Goal: Task Accomplishment & Management: Use online tool/utility

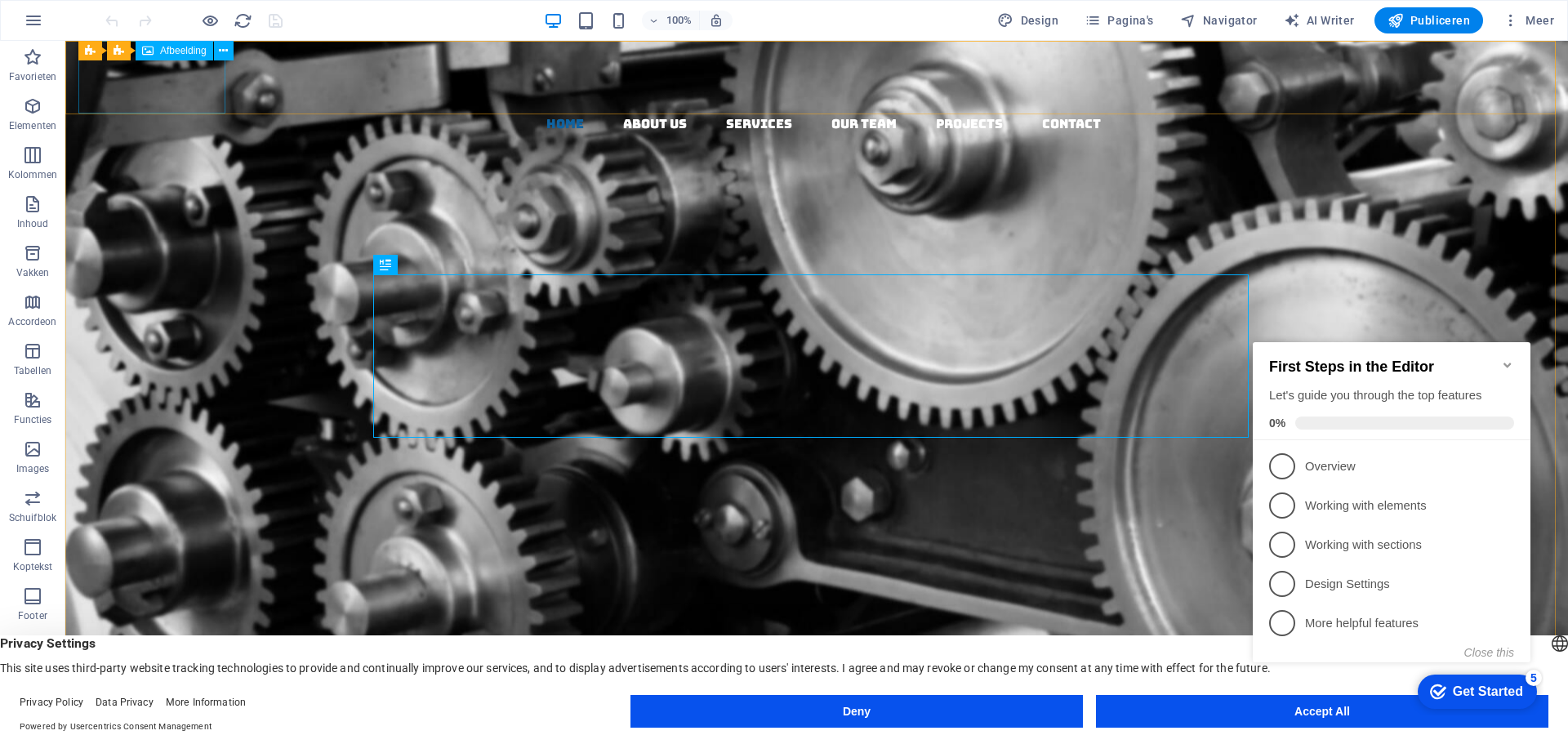
click at [172, 53] on span "Afbeelding" at bounding box center [183, 51] width 47 height 10
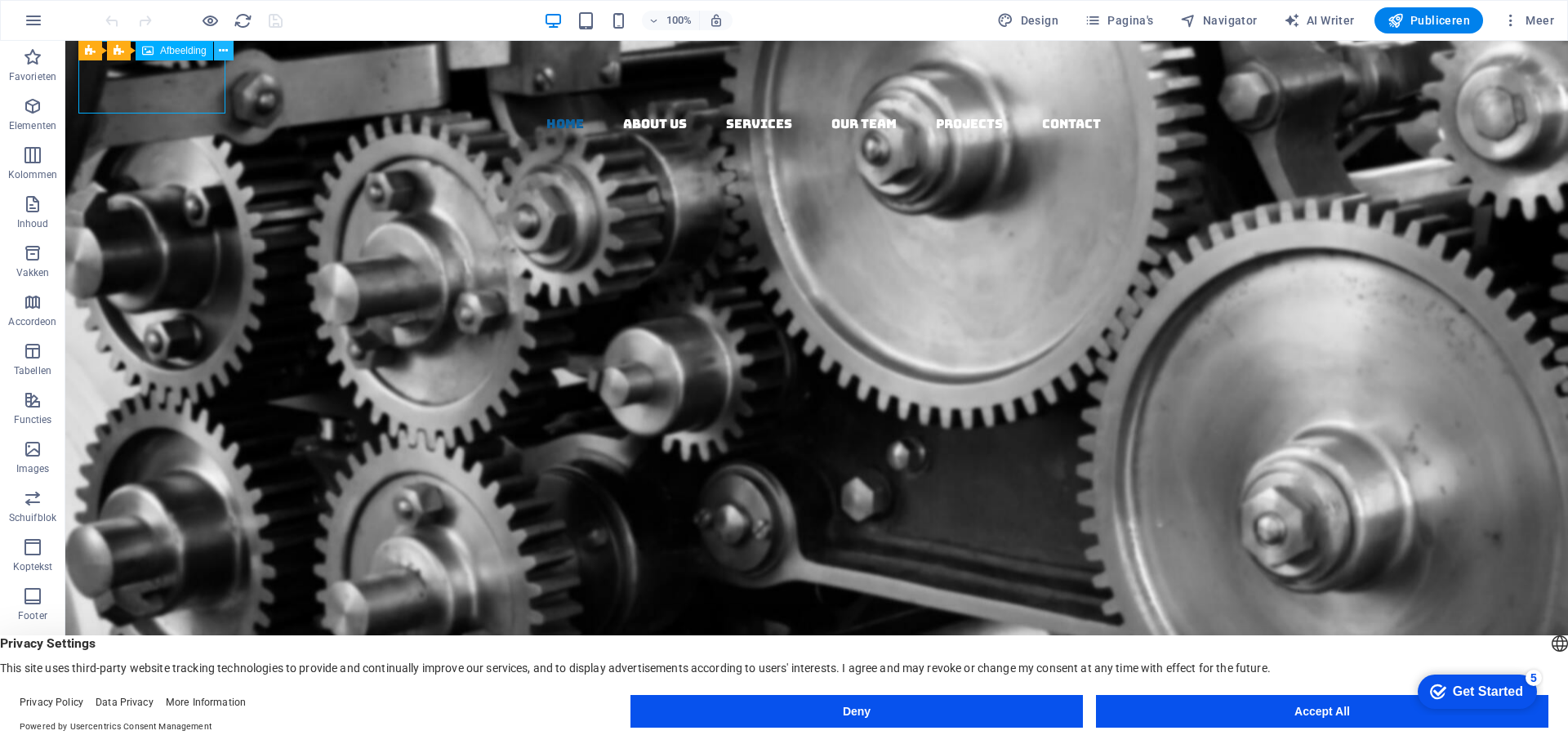
click at [220, 50] on icon at bounding box center [223, 51] width 9 height 17
click at [226, 48] on icon at bounding box center [223, 51] width 9 height 17
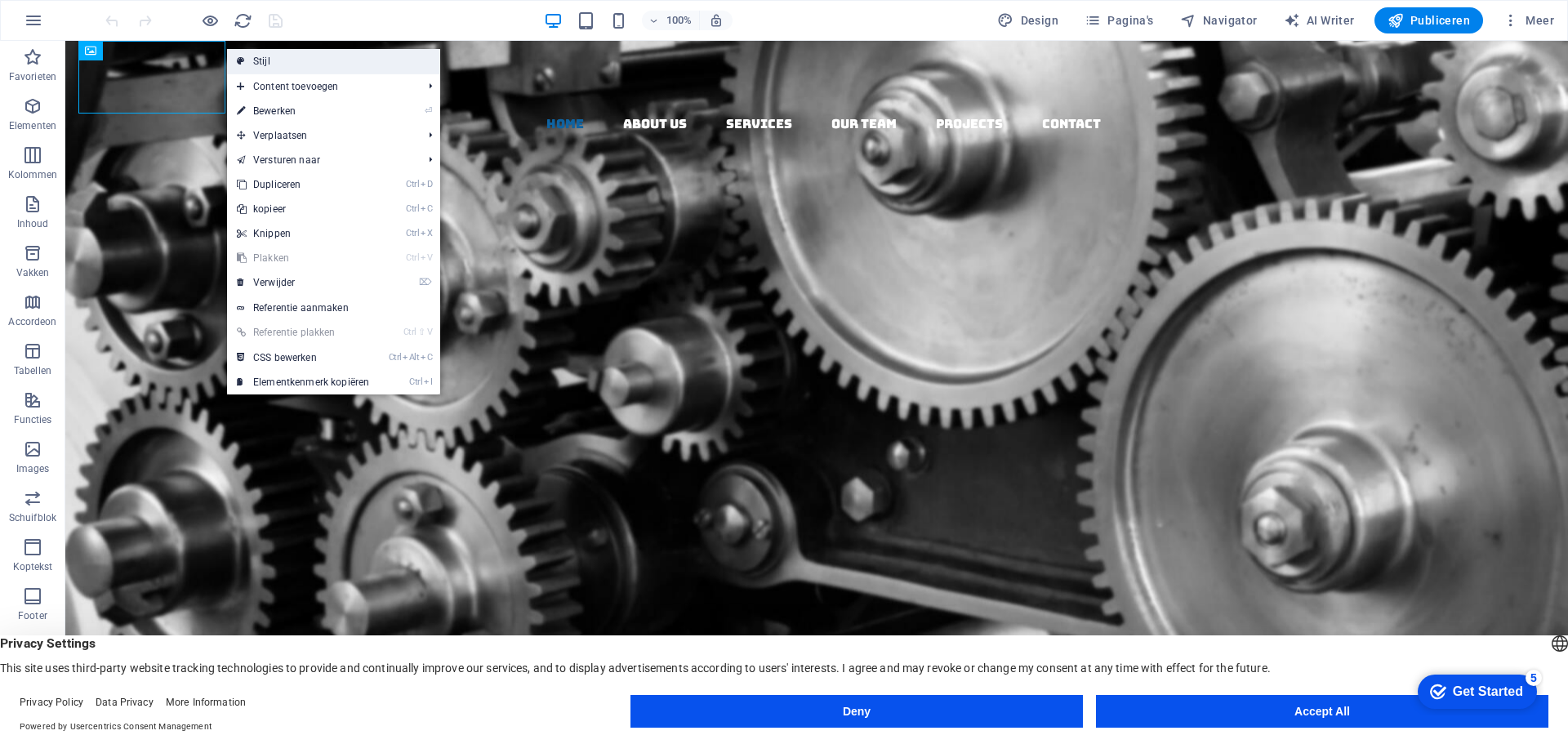
click at [258, 60] on link "Stijl" at bounding box center [333, 60] width 213 height 25
select select "rem"
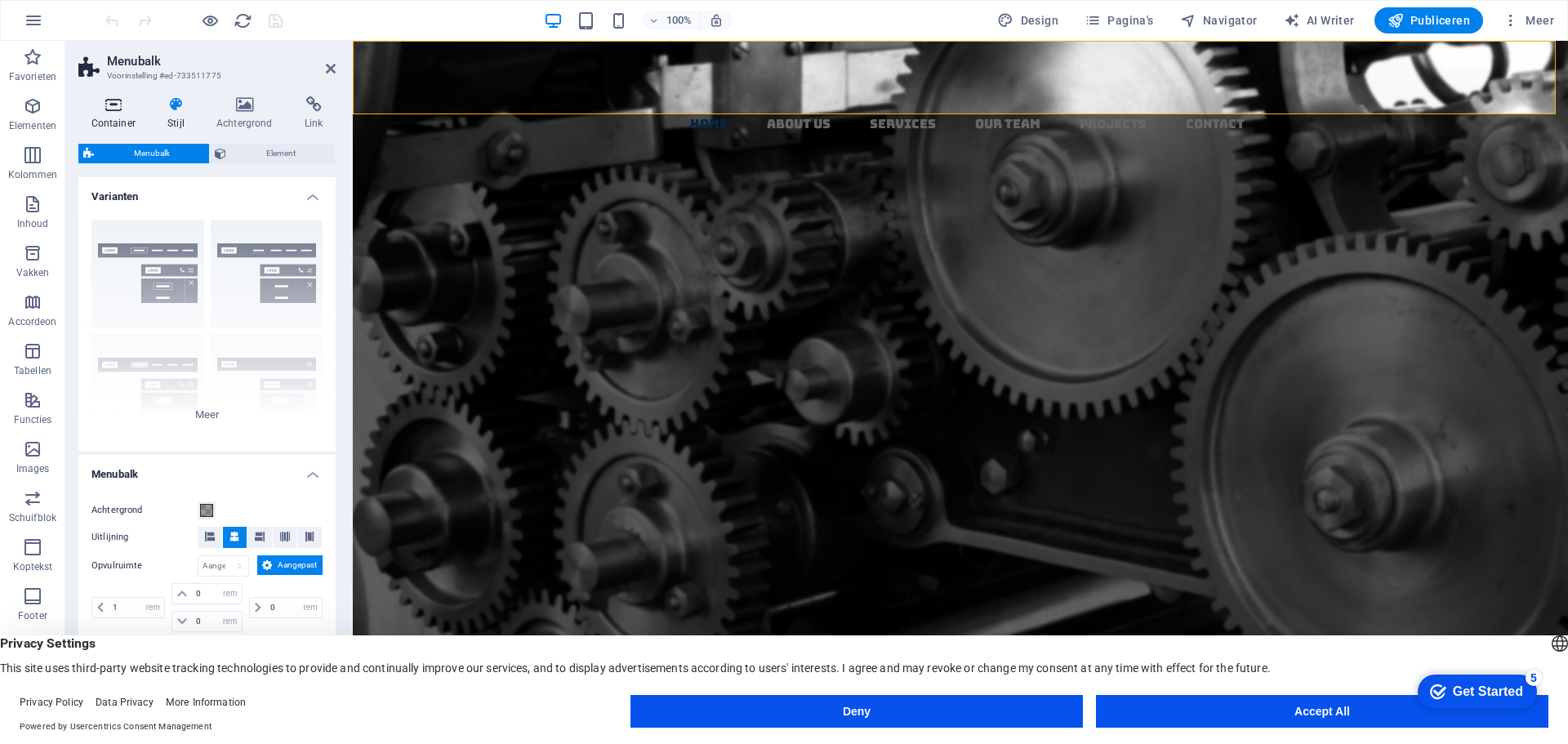
click at [127, 113] on h4 "Container" at bounding box center [117, 113] width 77 height 35
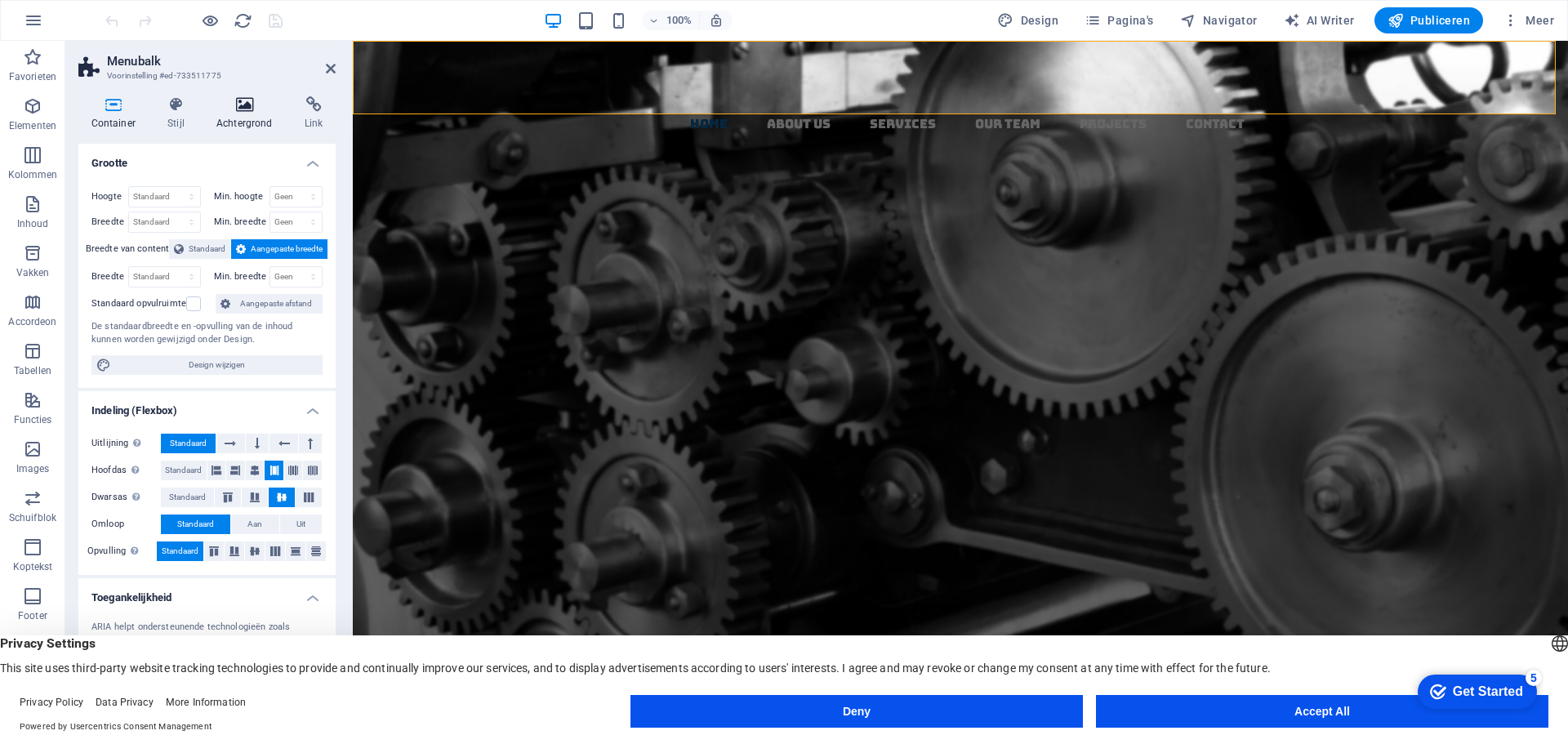
click at [233, 110] on icon at bounding box center [244, 104] width 81 height 16
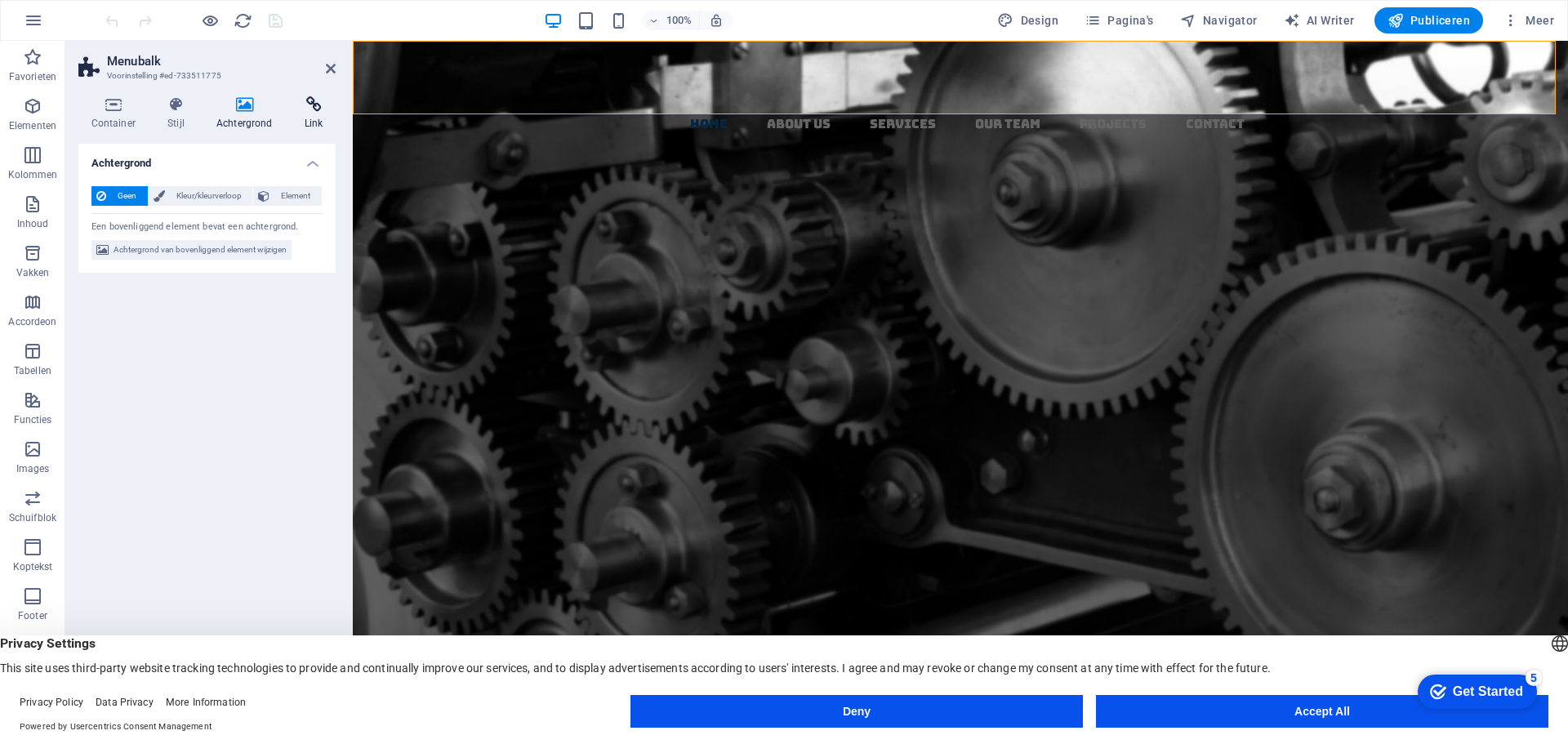
click at [296, 118] on h4 "Link" at bounding box center [313, 113] width 45 height 35
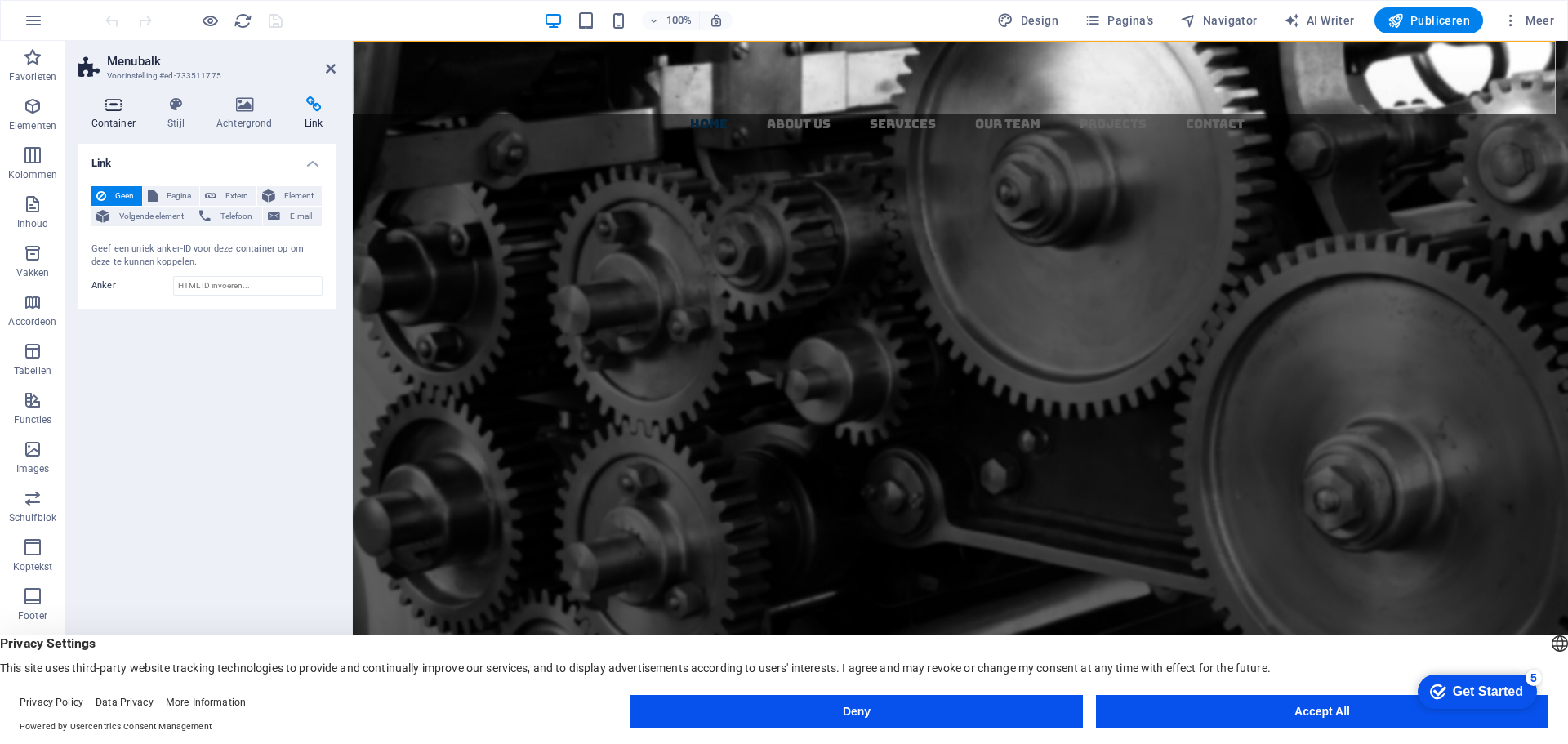
click at [113, 106] on icon at bounding box center [113, 104] width 70 height 16
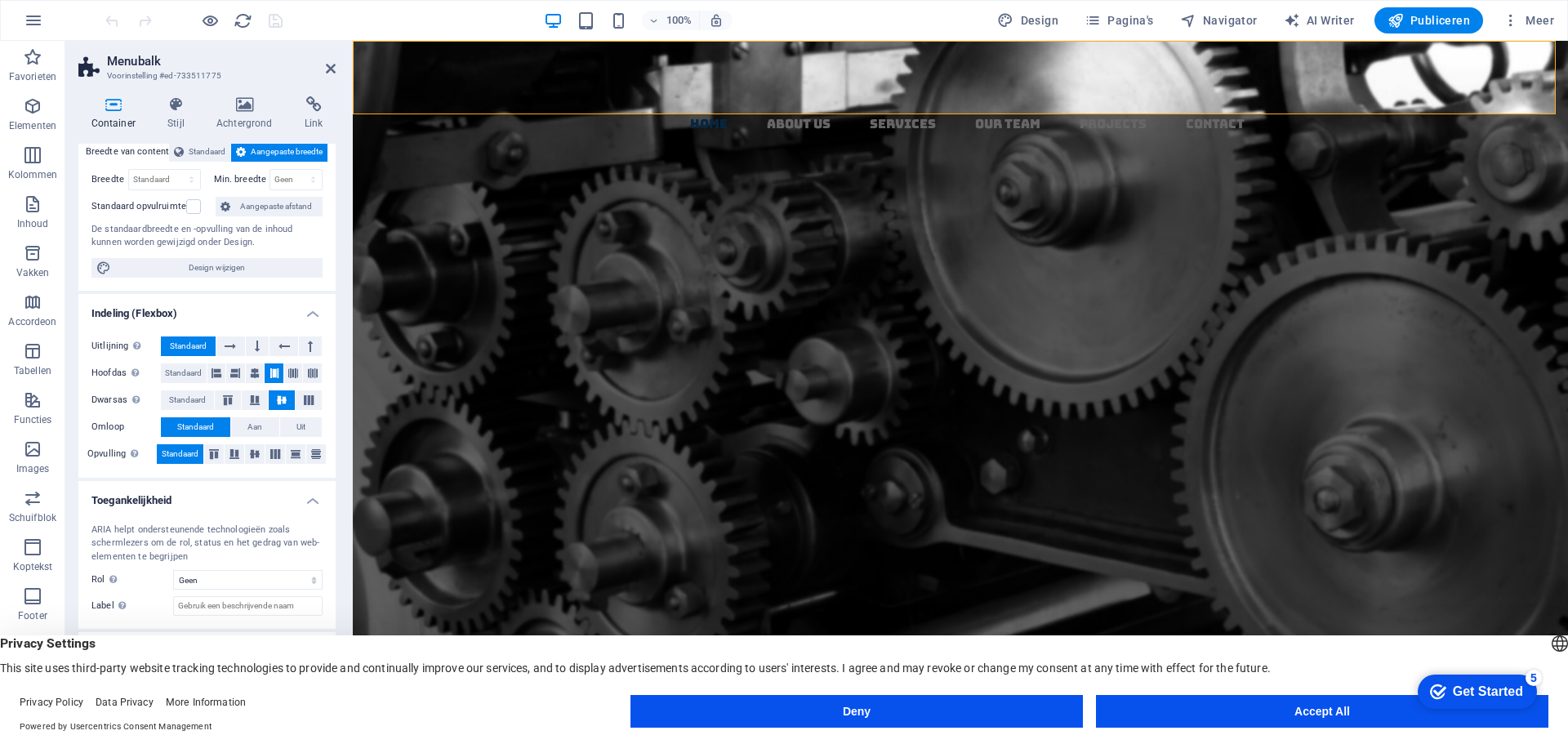
scroll to position [100, 0]
click at [251, 113] on h4 "Achtergrond" at bounding box center [247, 113] width 88 height 35
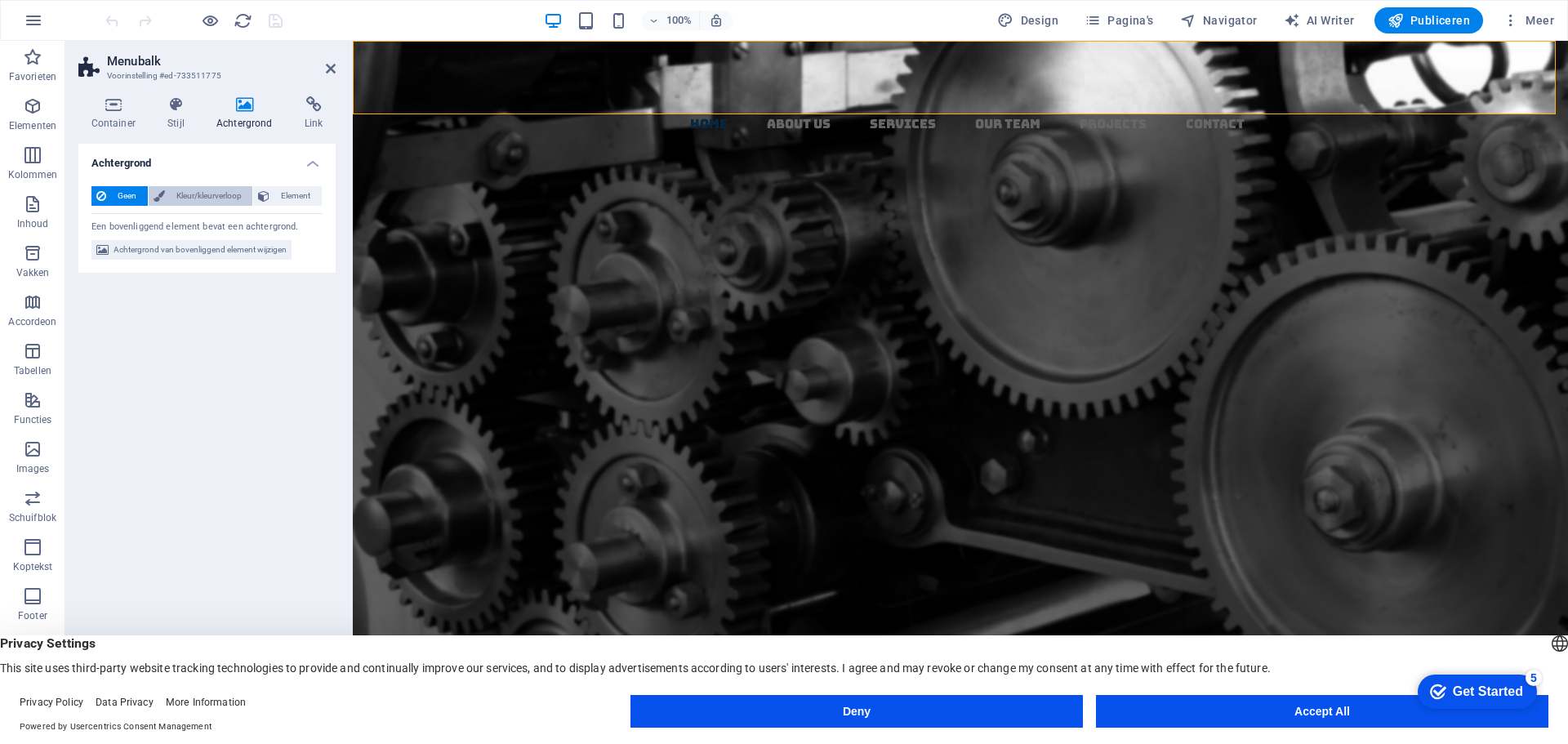
click at [202, 197] on span "Kleur/kleurverloop" at bounding box center [209, 196] width 78 height 20
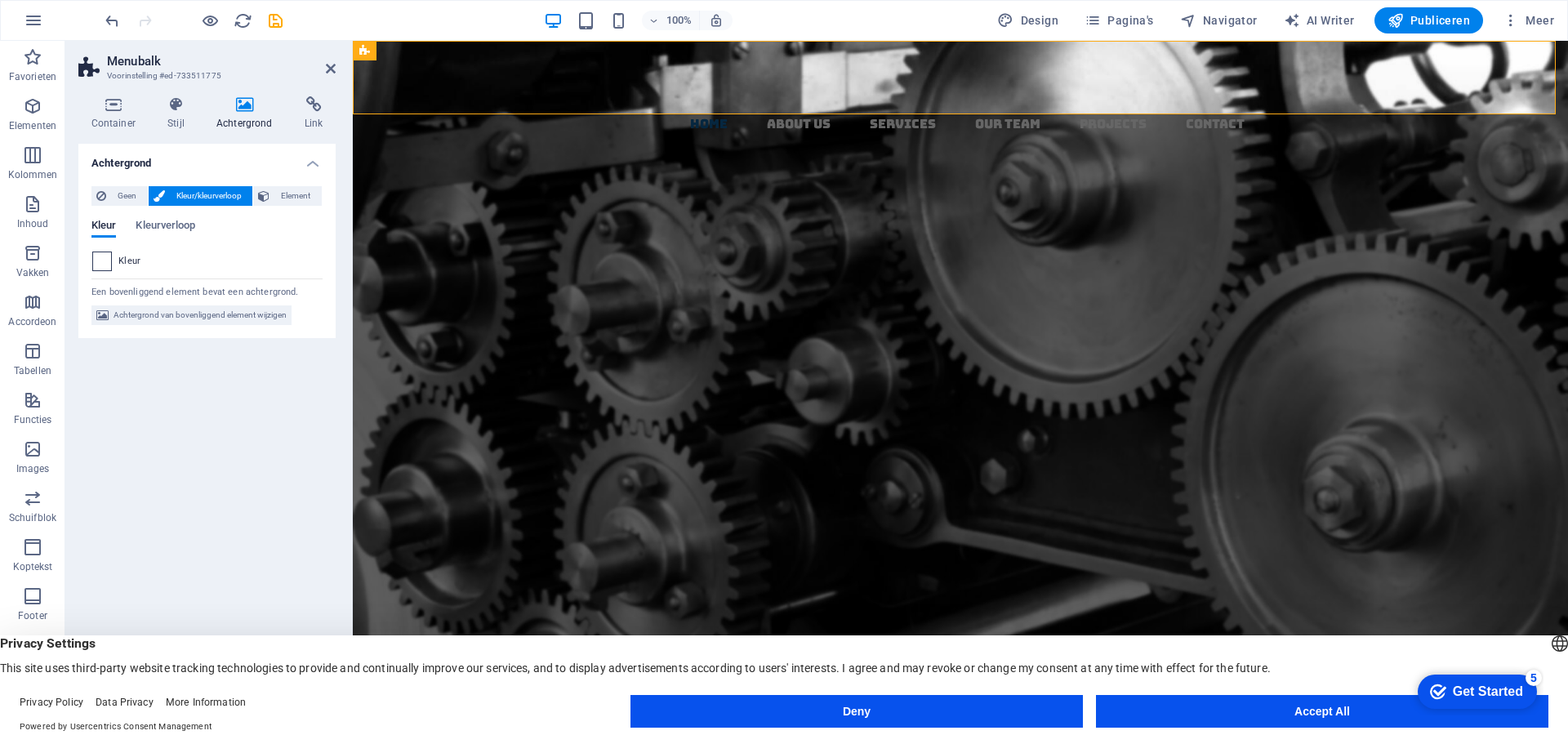
click at [101, 262] on span at bounding box center [102, 262] width 18 height 18
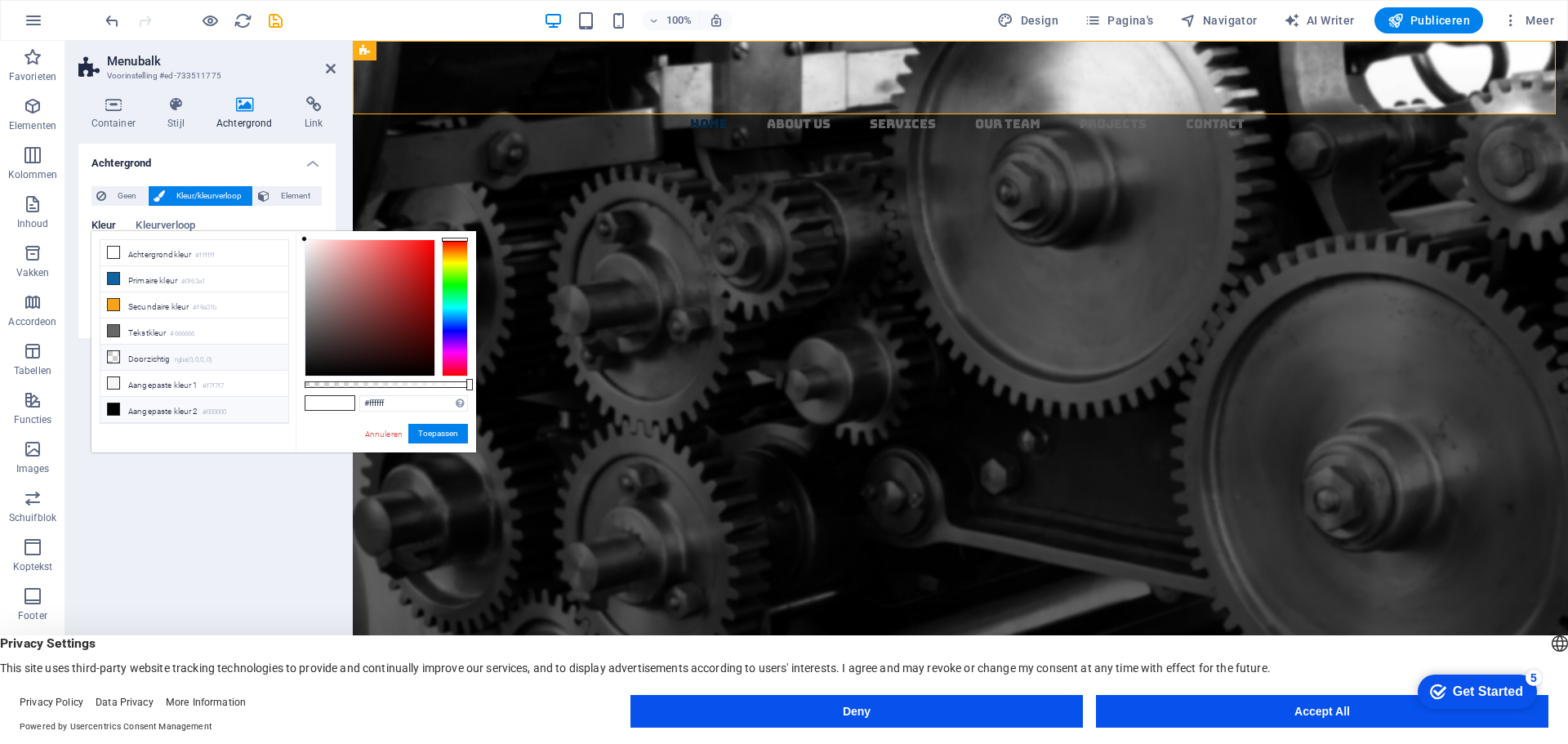
click at [145, 350] on li "Doorzichtig rgba(0,0,0,.0)" at bounding box center [194, 358] width 188 height 26
type input "rgba(0, 0, 0, 0)"
click at [149, 354] on li "Doorzichtig rgba(0,0,0,.0)" at bounding box center [194, 358] width 188 height 26
click at [472, 52] on span "Afbeelding" at bounding box center [470, 51] width 47 height 10
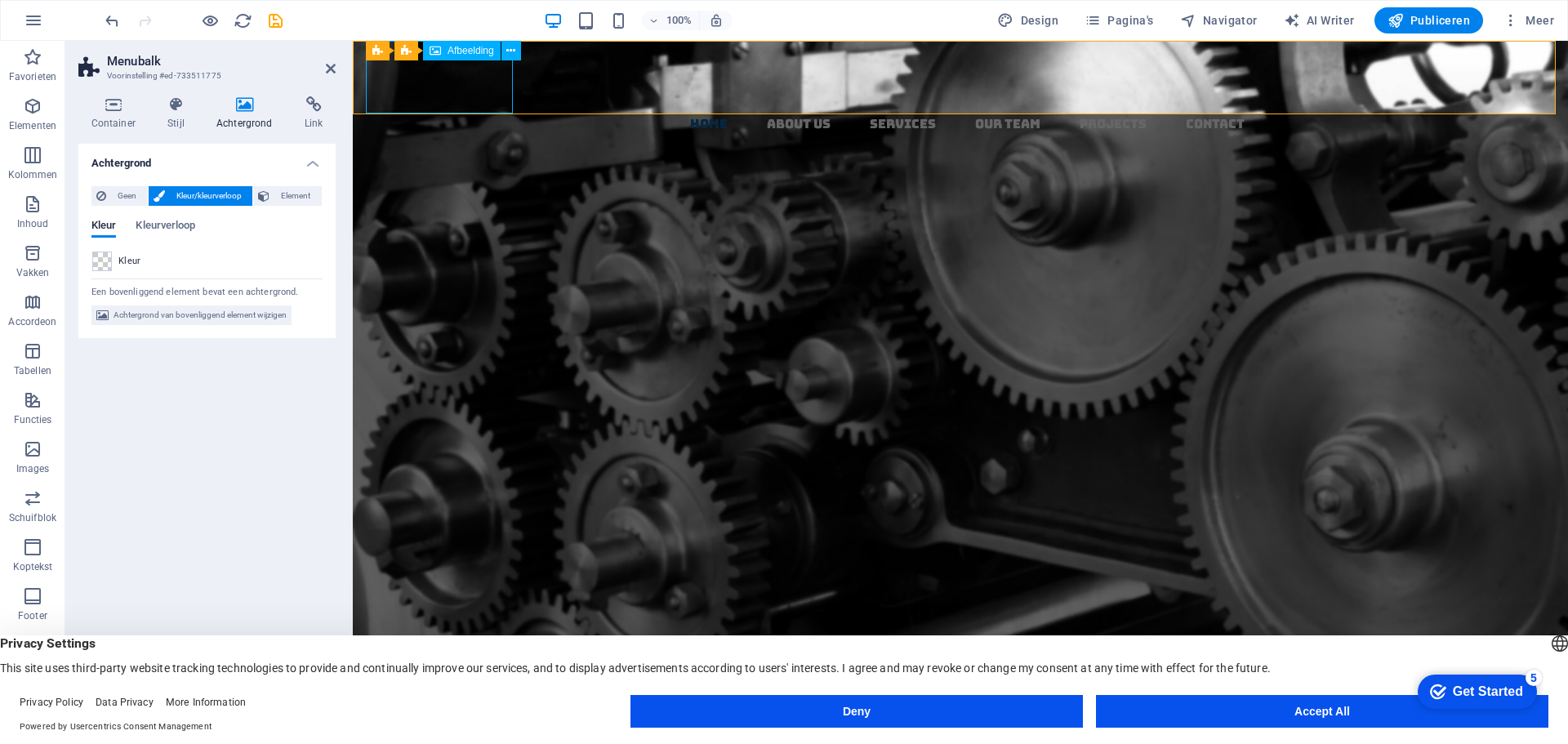
click at [471, 50] on span "Afbeelding" at bounding box center [470, 51] width 47 height 10
select select "px"
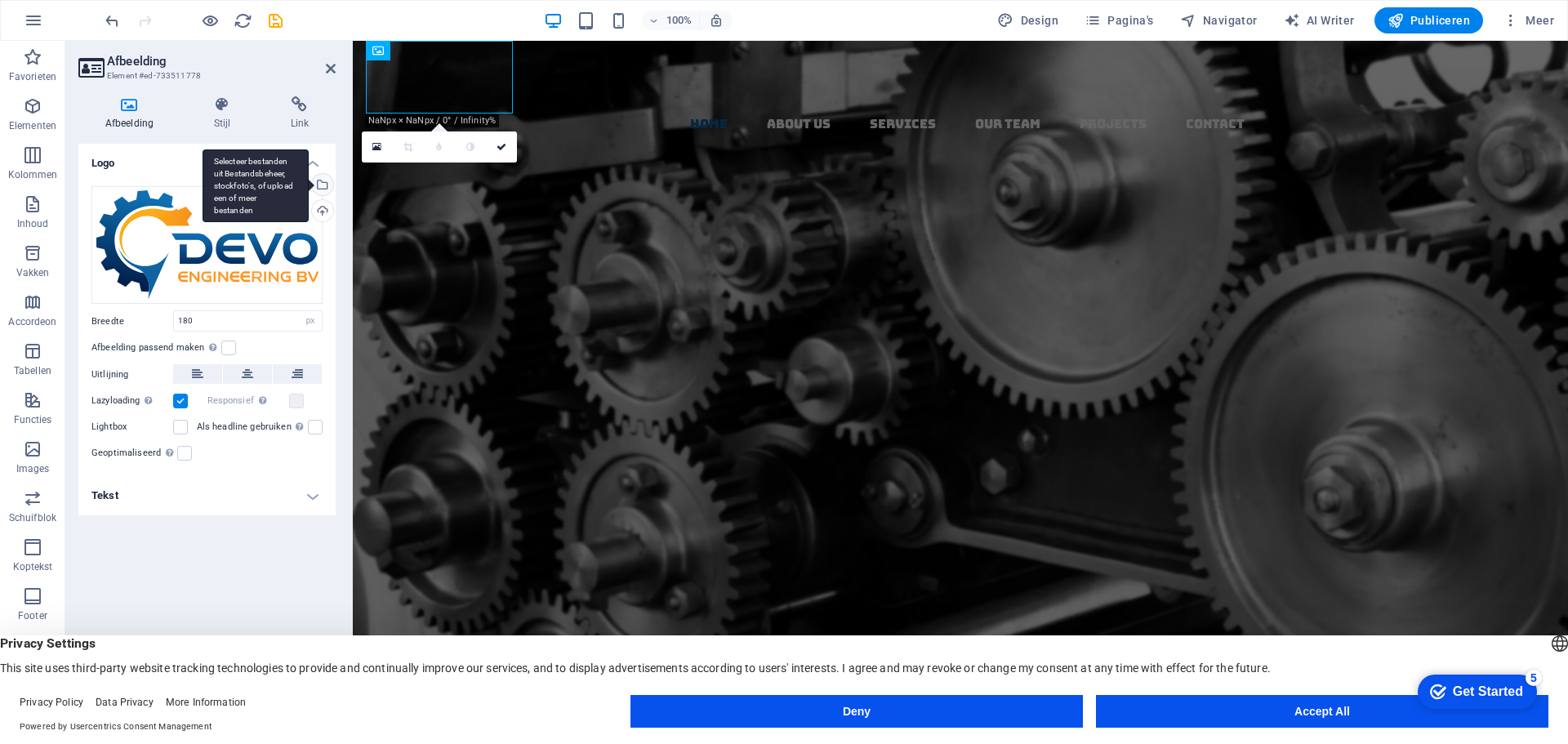
click at [309, 181] on div "Selecteer bestanden uit Bestandsbeheer, stockfoto's, of upload een of meer best…" at bounding box center [256, 186] width 106 height 73
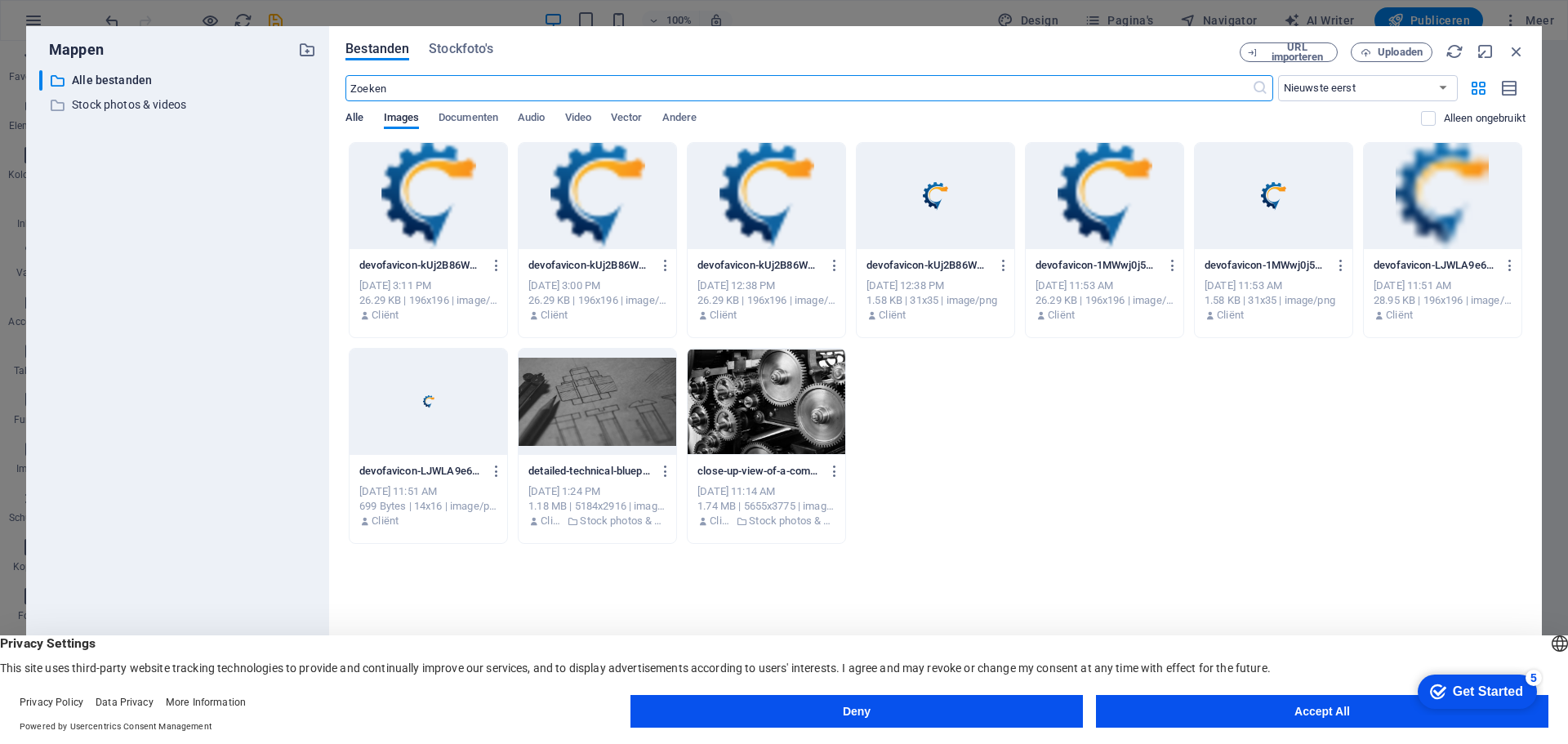
click at [360, 120] on span "Alle" at bounding box center [355, 119] width 18 height 23
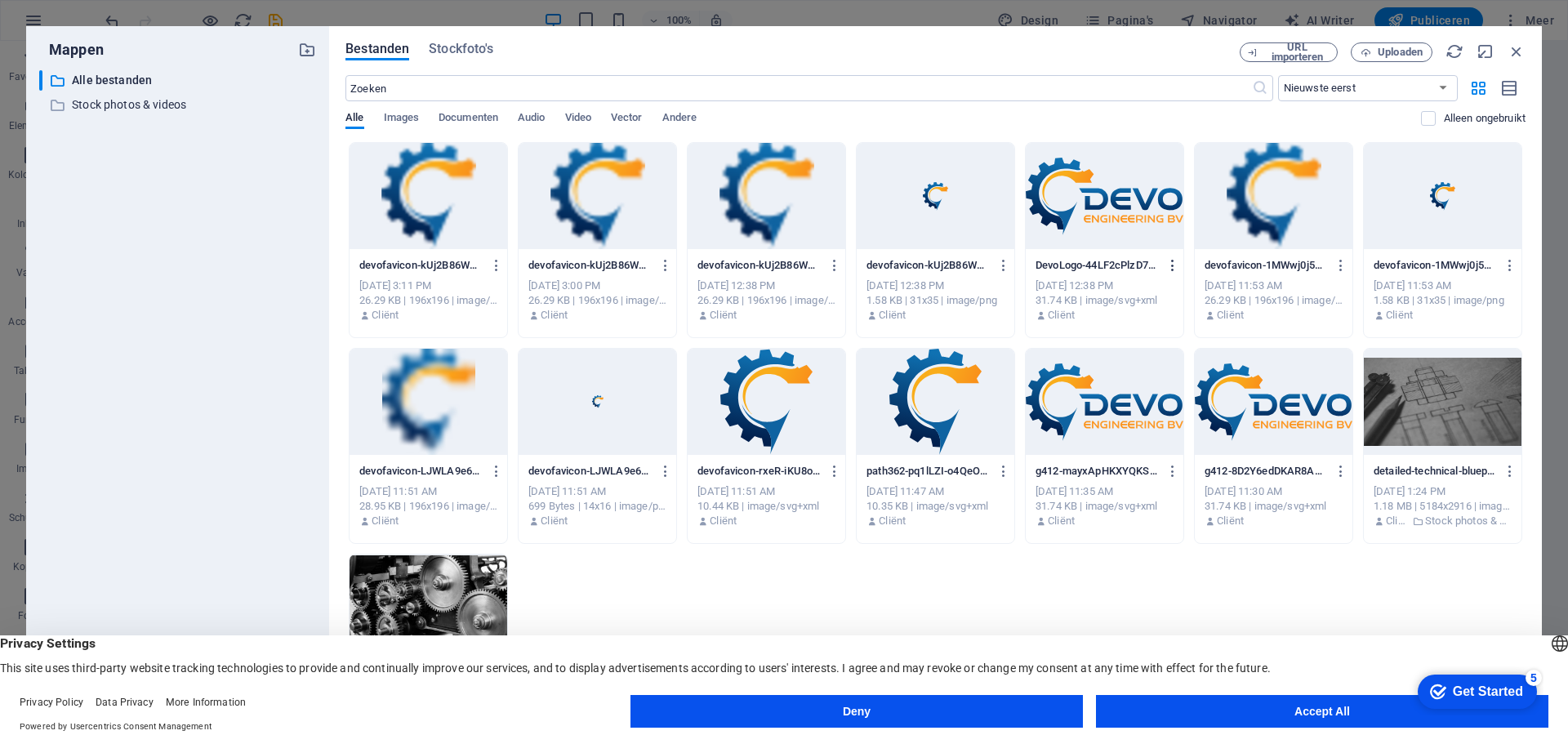
click at [1173, 266] on icon "button" at bounding box center [1174, 266] width 16 height 15
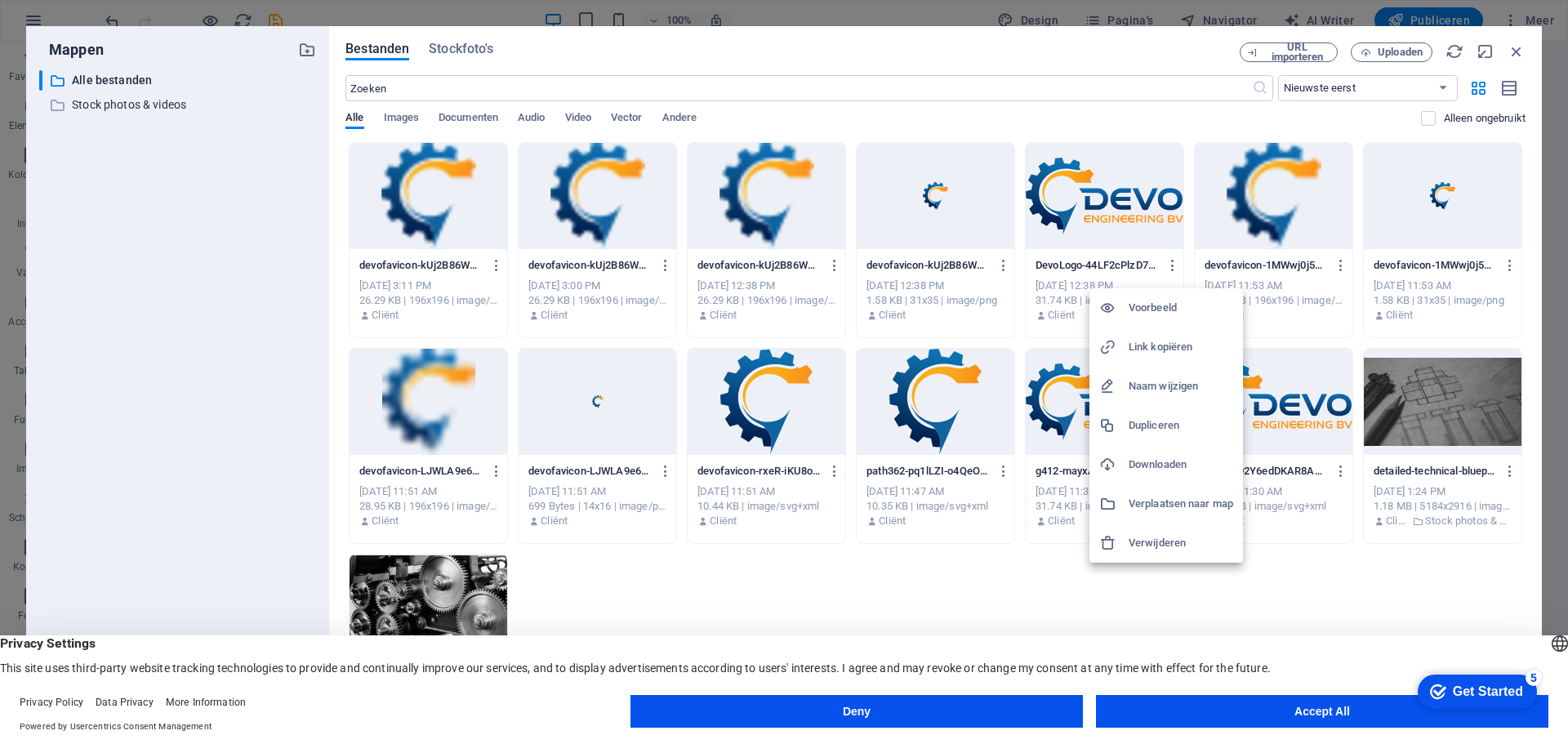
click at [1163, 461] on h6 "Downloaden" at bounding box center [1182, 465] width 105 height 20
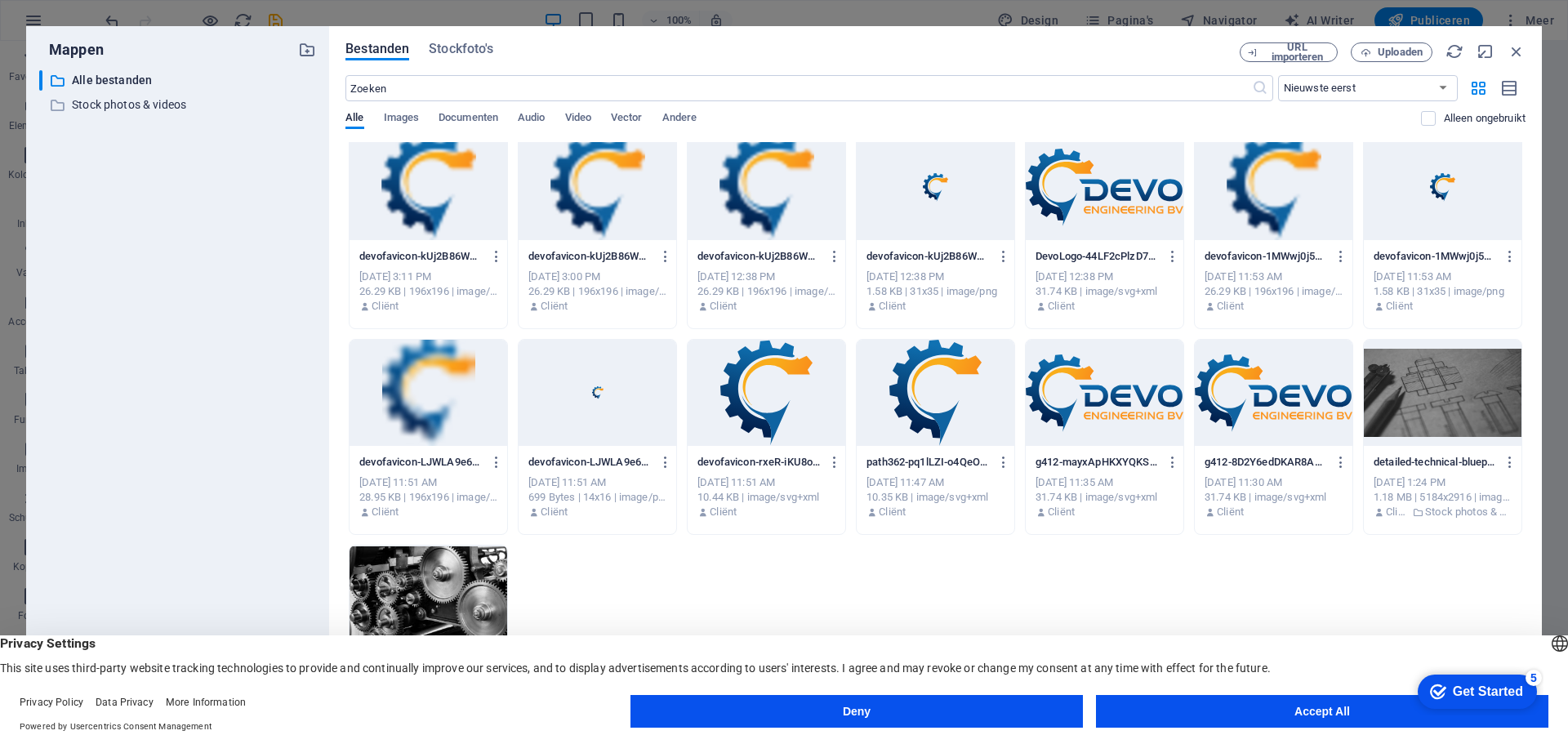
scroll to position [0, 0]
